Goal: Task Accomplishment & Management: Use online tool/utility

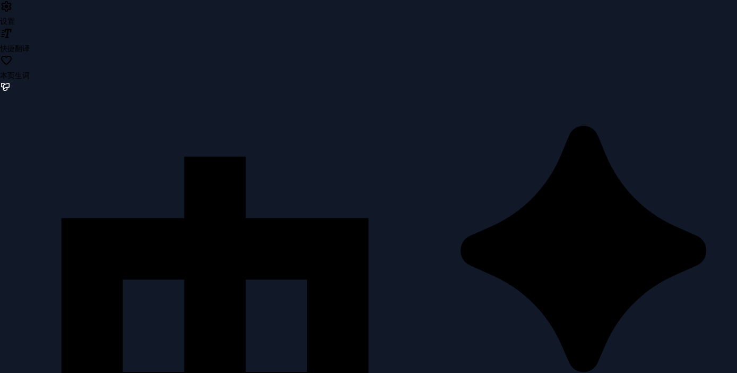
type input "**********"
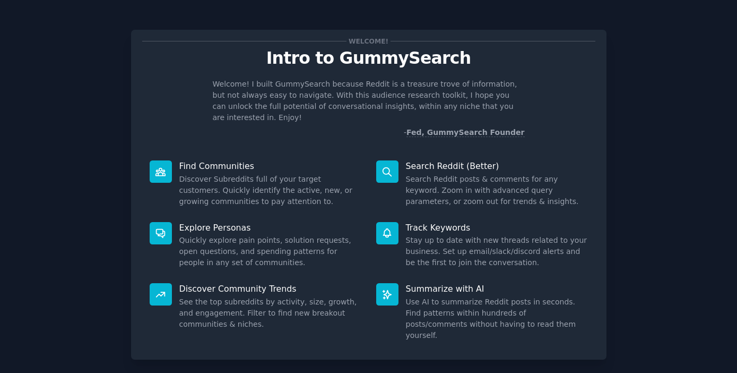
click at [400, 83] on p "Welcome! I built GummySearch because Reddit is a treasure trove of information,…" at bounding box center [369, 101] width 312 height 45
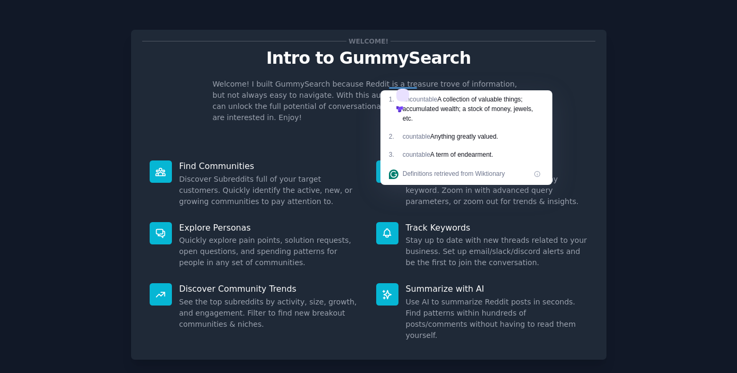
click at [404, 106] on icon at bounding box center [401, 108] width 5 height 5
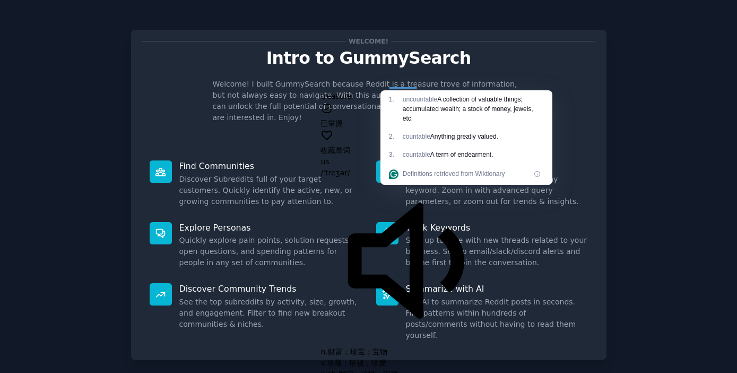
click at [428, 83] on p "Welcome! I built GummySearch because Reddit is a treasure trove of information,…" at bounding box center [369, 101] width 312 height 45
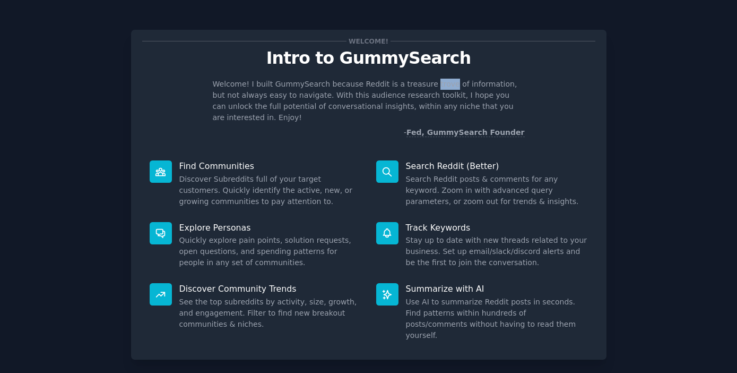
click at [428, 83] on p "Welcome! I built GummySearch because Reddit is a treasure trove of information,…" at bounding box center [369, 101] width 312 height 45
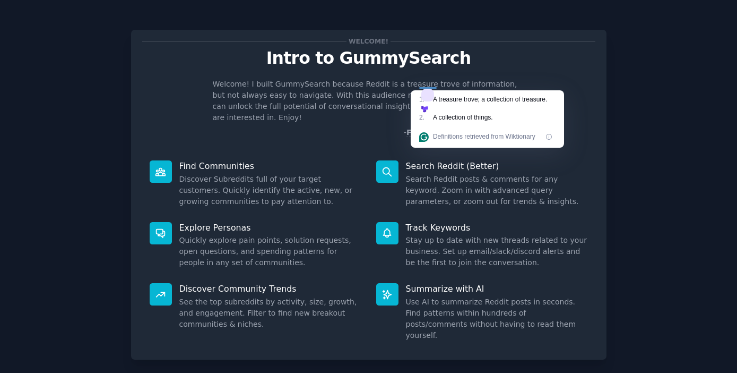
click at [427, 109] on icon at bounding box center [425, 110] width 3 height 3
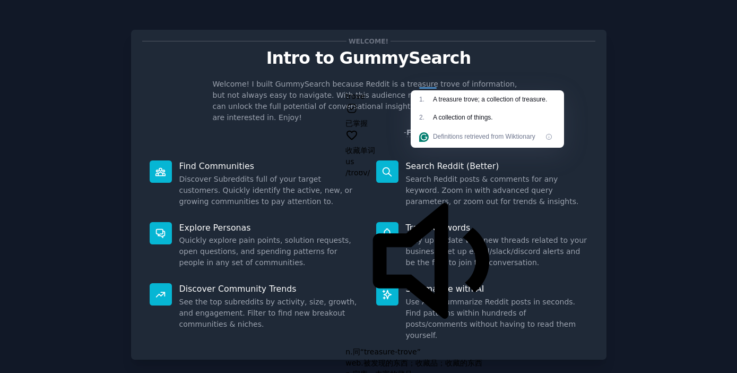
click at [499, 75] on div "Welcome! Intro to GummySearch Welcome! I built GummySearch because Reddit is a …" at bounding box center [368, 89] width 453 height 97
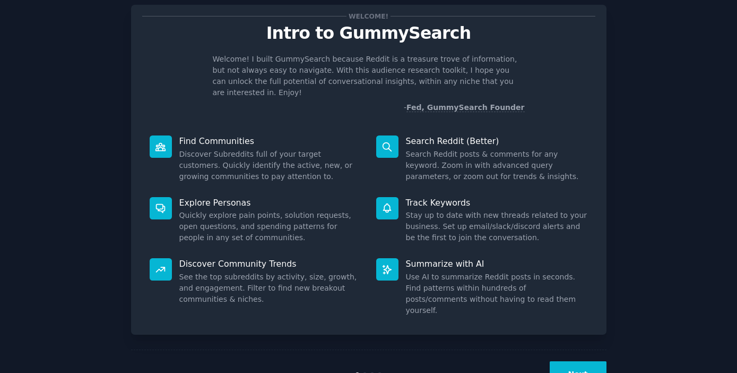
scroll to position [42, 0]
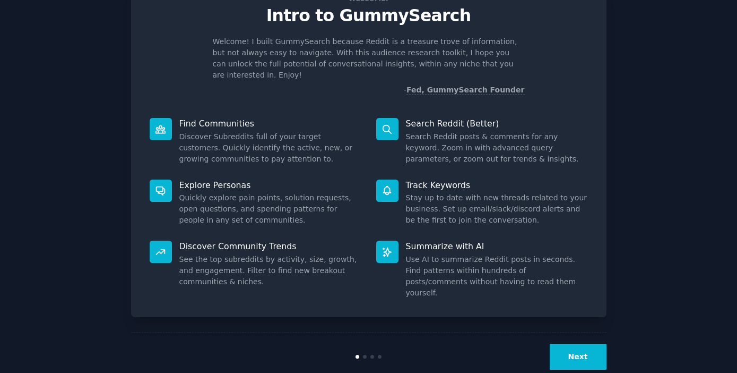
click at [589, 344] on button "Next" at bounding box center [578, 357] width 57 height 26
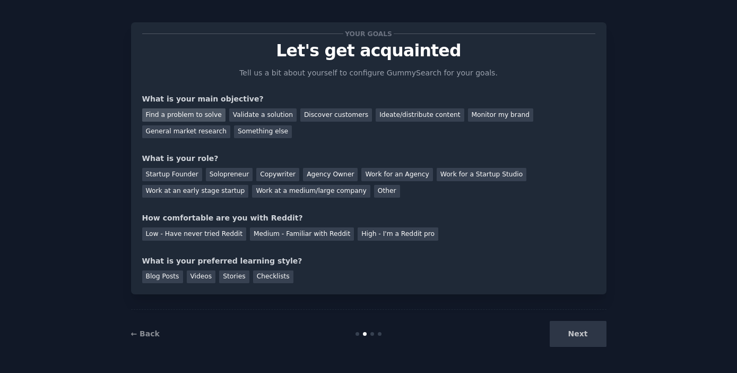
click at [198, 115] on div "Find a problem to solve" at bounding box center [183, 114] width 83 height 13
click at [327, 115] on div "Discover customers" at bounding box center [337, 114] width 72 height 13
click at [199, 116] on div "Find a problem to solve" at bounding box center [183, 114] width 83 height 13
click at [175, 179] on div "Startup Founder" at bounding box center [172, 174] width 60 height 13
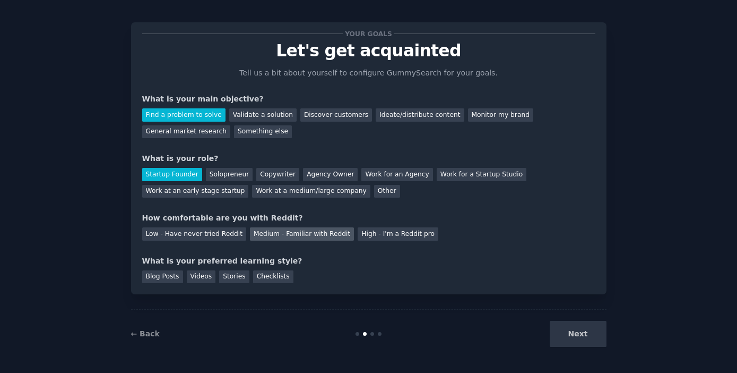
click at [259, 234] on div "Medium - Familiar with Reddit" at bounding box center [302, 233] width 104 height 13
click at [259, 279] on div "Checklists" at bounding box center [273, 276] width 40 height 13
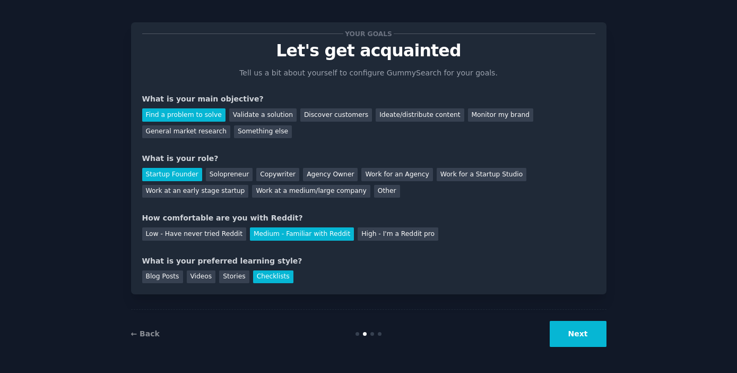
click at [583, 341] on button "Next" at bounding box center [578, 334] width 57 height 26
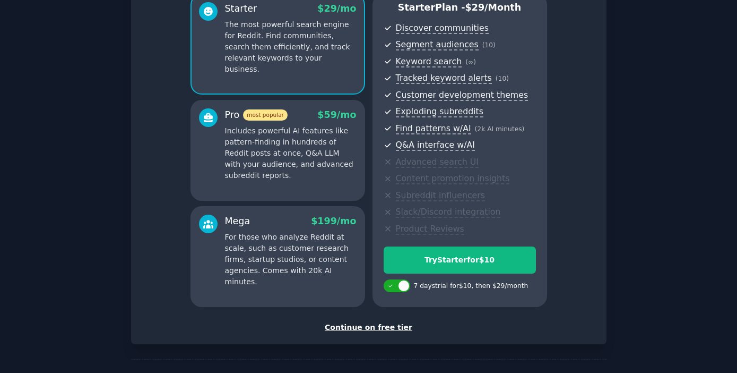
scroll to position [136, 0]
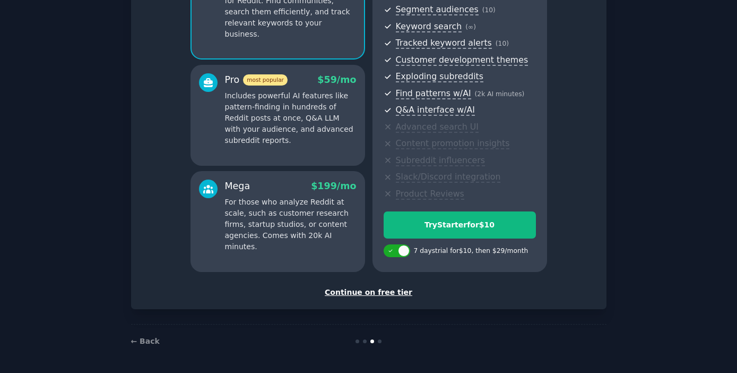
click at [366, 291] on div "Continue on free tier" at bounding box center [368, 292] width 453 height 11
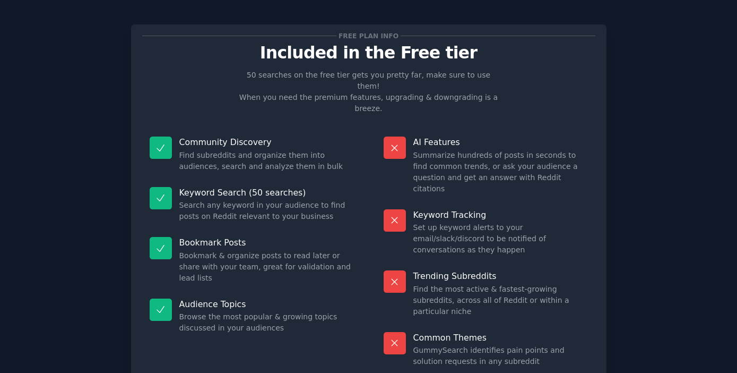
scroll to position [41, 0]
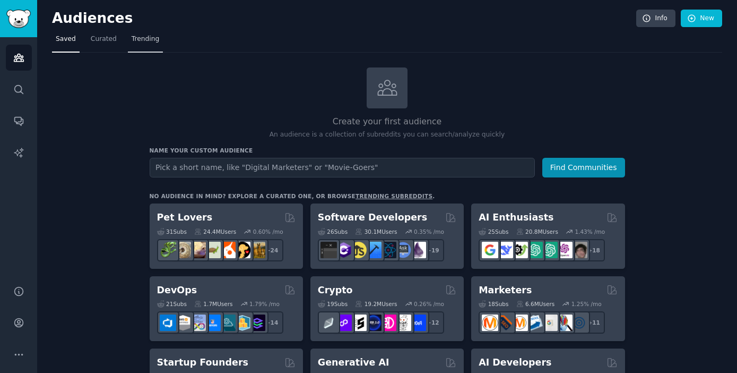
click at [154, 42] on span "Trending" at bounding box center [146, 40] width 28 height 10
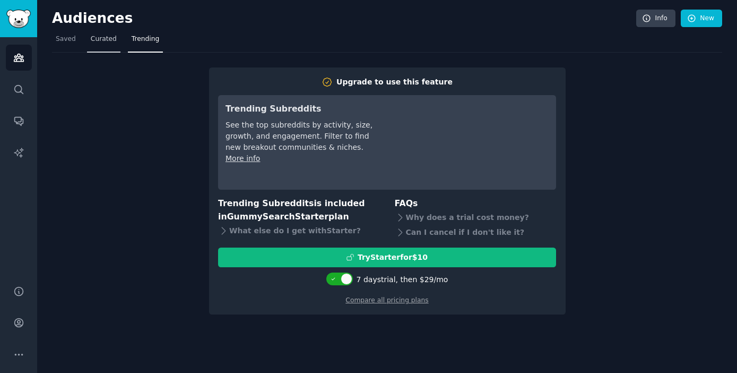
click at [102, 35] on span "Curated" at bounding box center [104, 40] width 26 height 10
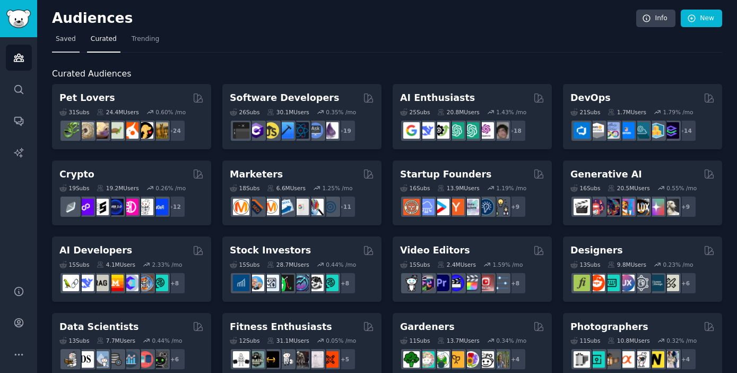
click at [65, 39] on span "Saved" at bounding box center [66, 40] width 20 height 10
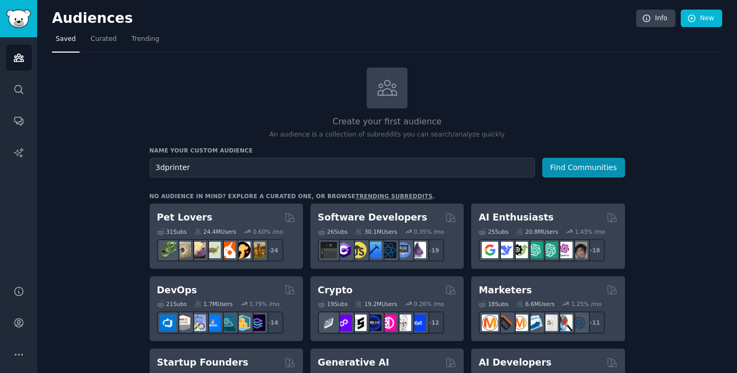
type input "3dprinter"
click at [543, 158] on button "Find Communities" at bounding box center [584, 168] width 83 height 20
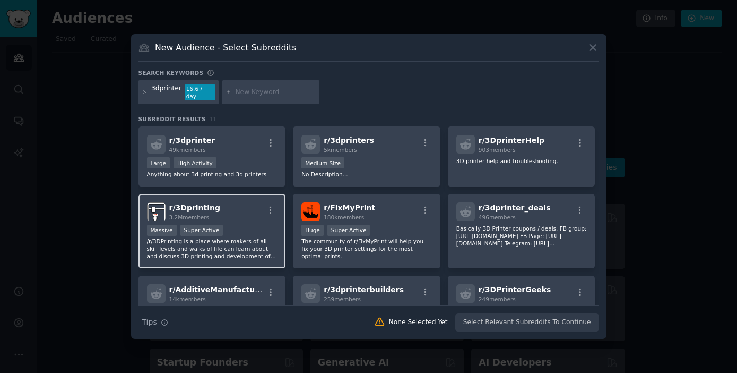
click at [244, 217] on div "r/ 3Dprinting 3.2M members" at bounding box center [212, 211] width 131 height 19
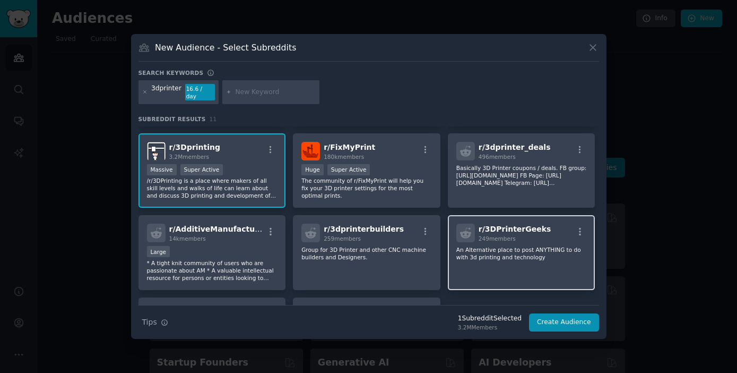
scroll to position [54, 0]
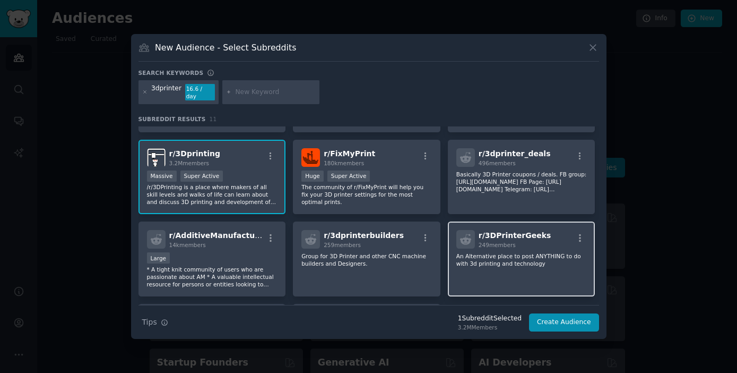
click at [509, 246] on div "r/ 3DPrinterGeeks 249 members An Alternative place to post ANYTHING to do with …" at bounding box center [522, 258] width 148 height 75
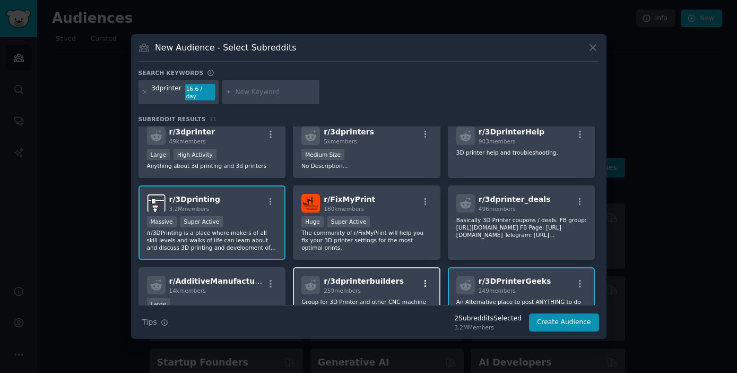
scroll to position [0, 0]
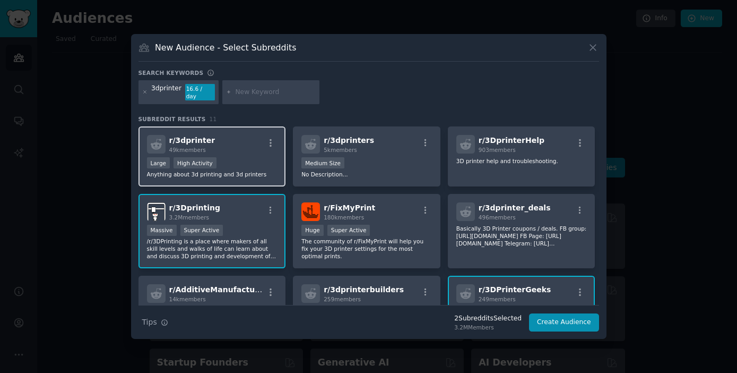
click at [226, 151] on div "r/ 3dprinter 49k members Large High Activity Anything about 3d printing and 3d …" at bounding box center [213, 156] width 148 height 60
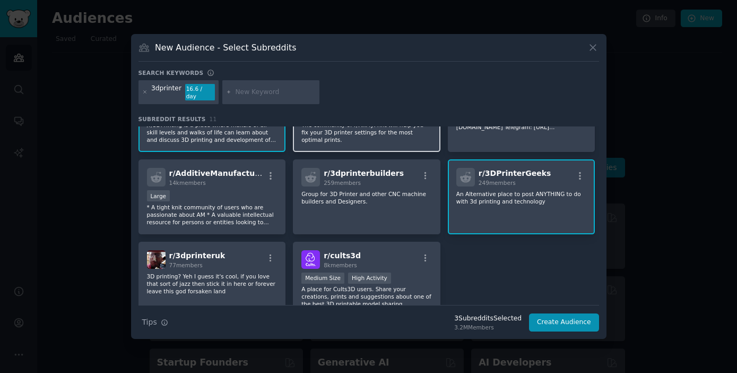
scroll to position [165, 0]
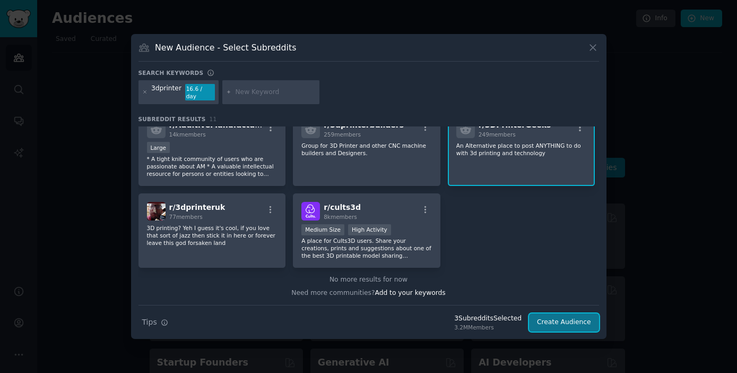
click at [570, 322] on button "Create Audience" at bounding box center [564, 322] width 70 height 18
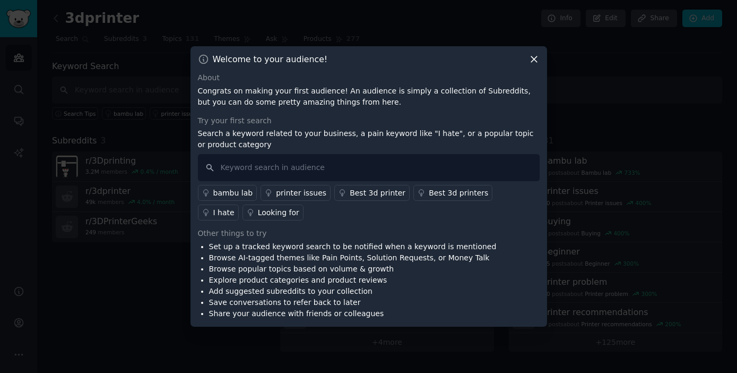
click at [258, 213] on div "Looking for" at bounding box center [278, 212] width 41 height 11
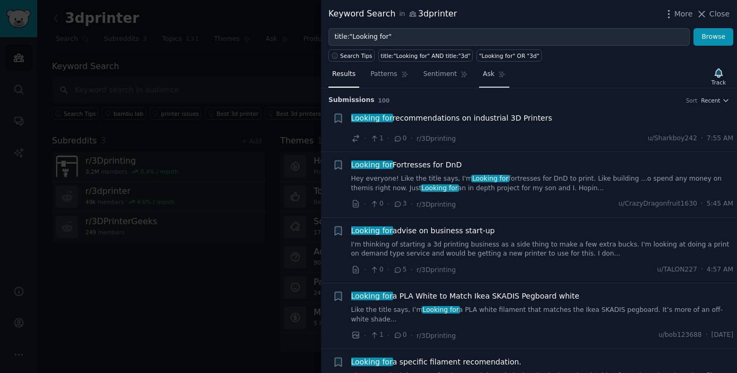
click at [483, 71] on span "Ask" at bounding box center [489, 75] width 12 height 10
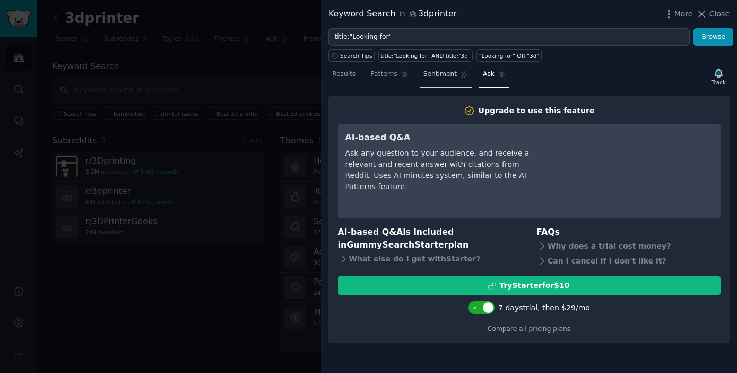
click at [439, 74] on span "Sentiment" at bounding box center [440, 75] width 33 height 10
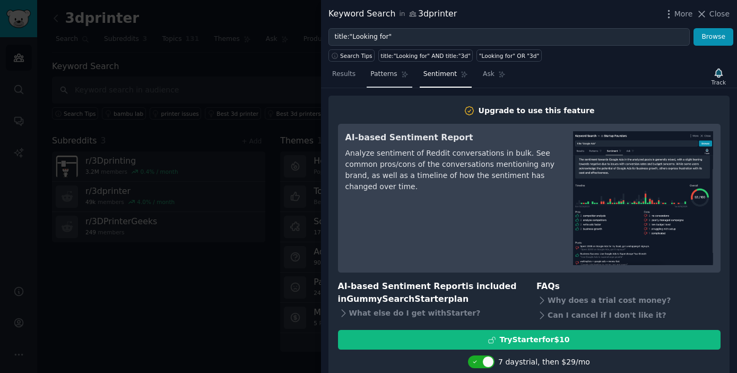
click at [391, 76] on span "Patterns" at bounding box center [384, 75] width 27 height 10
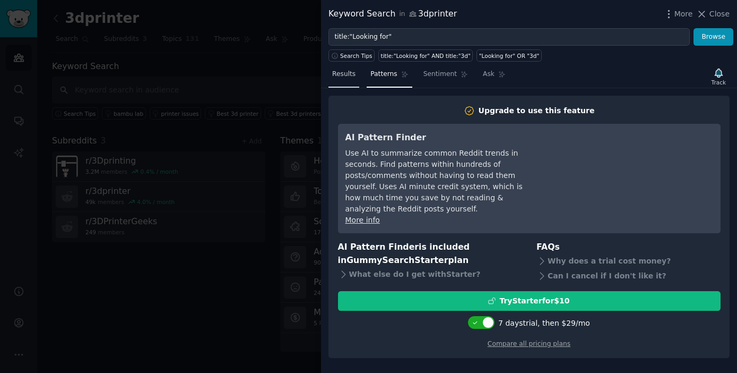
click at [347, 77] on span "Results" at bounding box center [343, 75] width 23 height 10
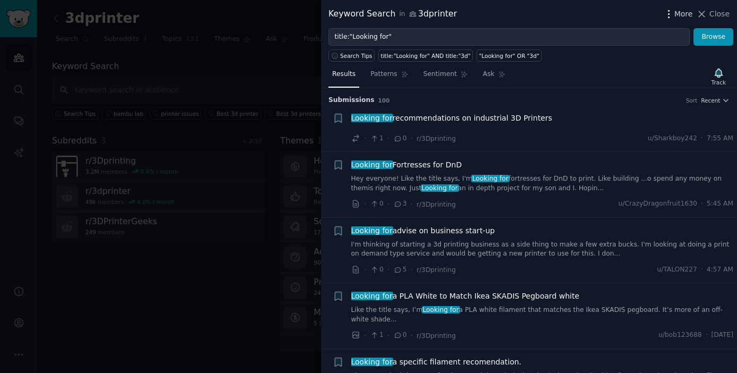
click at [684, 15] on span "More" at bounding box center [684, 13] width 19 height 11
click at [704, 13] on icon at bounding box center [703, 14] width 6 height 6
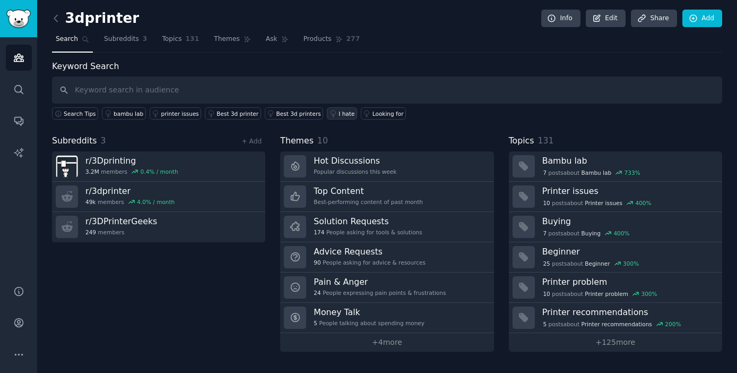
click at [339, 114] on div "I hate" at bounding box center [347, 113] width 16 height 7
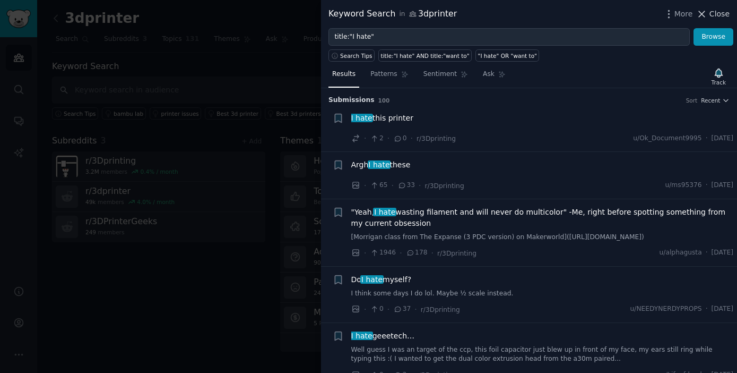
click at [705, 10] on icon at bounding box center [702, 13] width 11 height 11
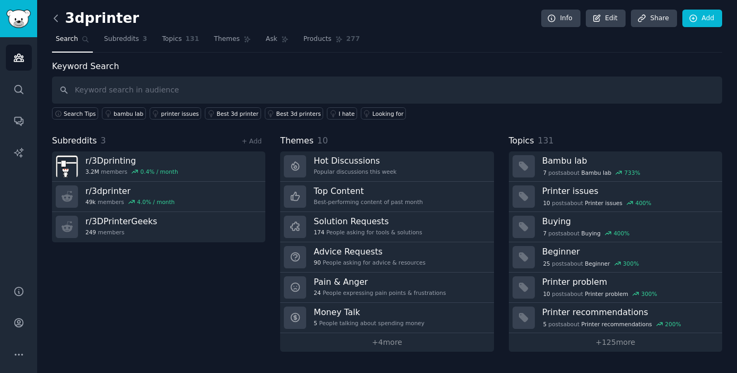
click at [56, 19] on icon at bounding box center [55, 18] width 11 height 11
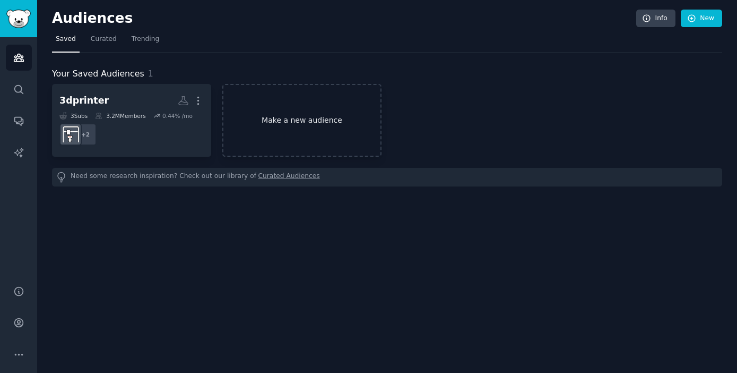
click at [306, 116] on link "Make a new audience" at bounding box center [301, 120] width 159 height 73
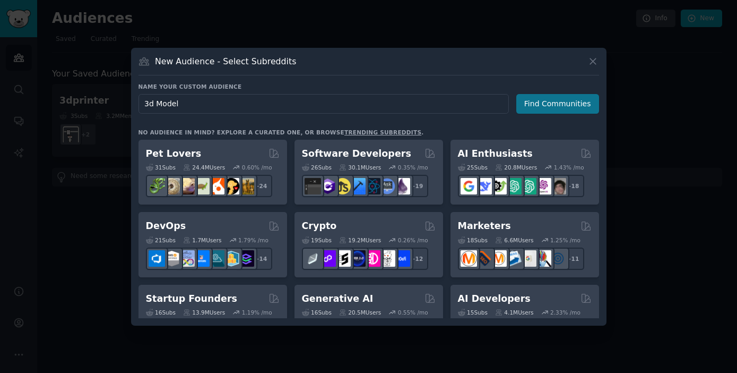
type input "3d Model"
click at [550, 102] on button "Find Communities" at bounding box center [558, 104] width 83 height 20
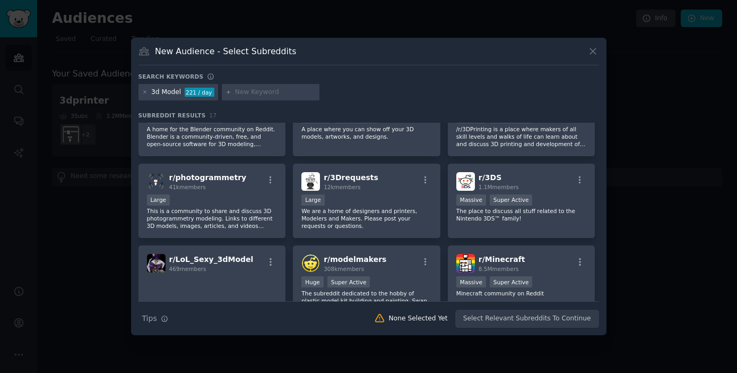
scroll to position [40, 0]
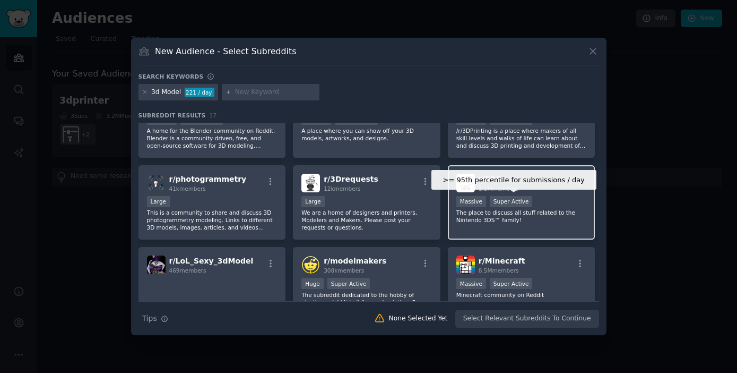
click at [501, 197] on div "Super Active" at bounding box center [511, 201] width 43 height 11
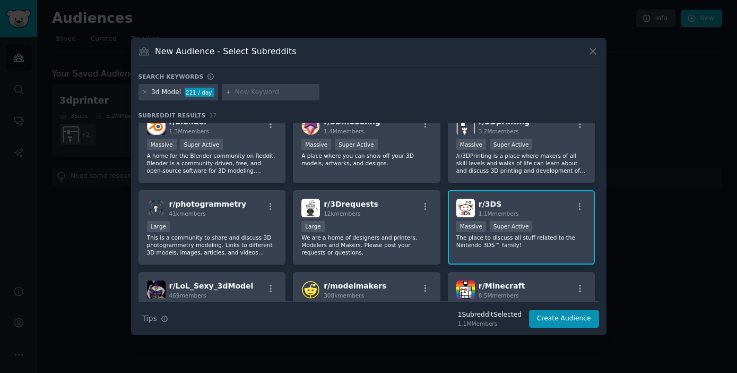
scroll to position [0, 0]
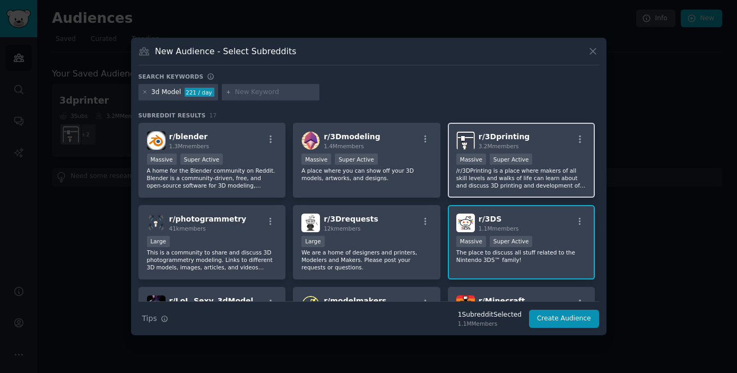
click at [501, 176] on p "/r/3DPrinting is a place where makers of all skill levels and walks of life can…" at bounding box center [522, 178] width 131 height 22
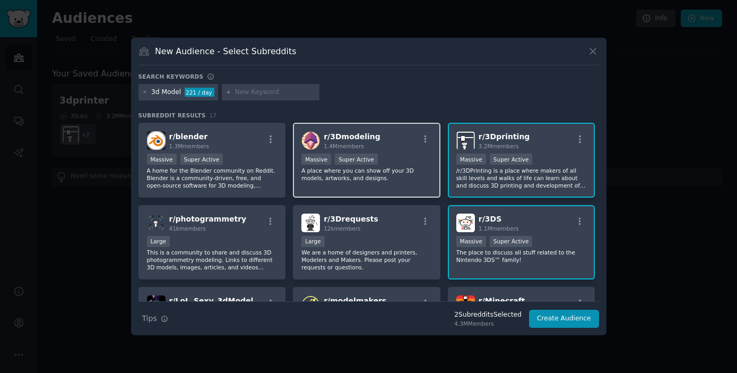
click at [342, 174] on p "A place where you can show off your 3D models, artworks, and designs." at bounding box center [367, 174] width 131 height 15
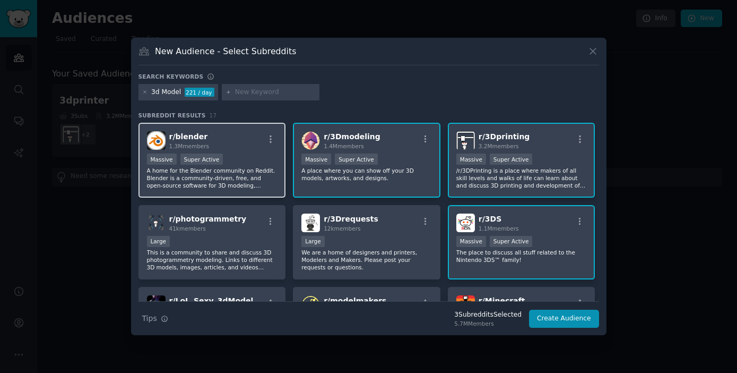
click at [219, 177] on p "A home for the Blender community on Reddit. Blender is a community-driven, free…" at bounding box center [212, 178] width 131 height 22
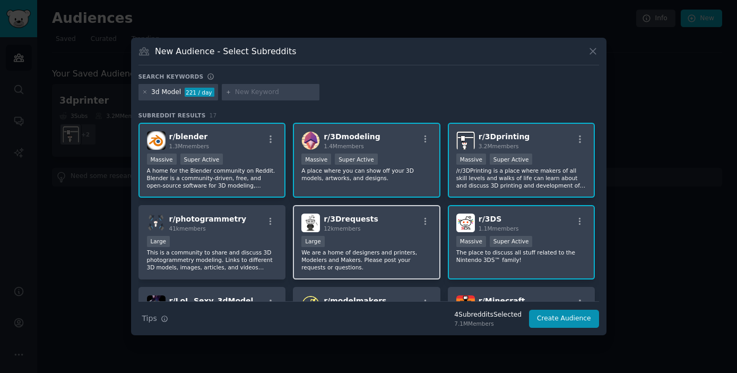
click at [357, 242] on div "10,000 - 100,000 members Large" at bounding box center [367, 242] width 131 height 13
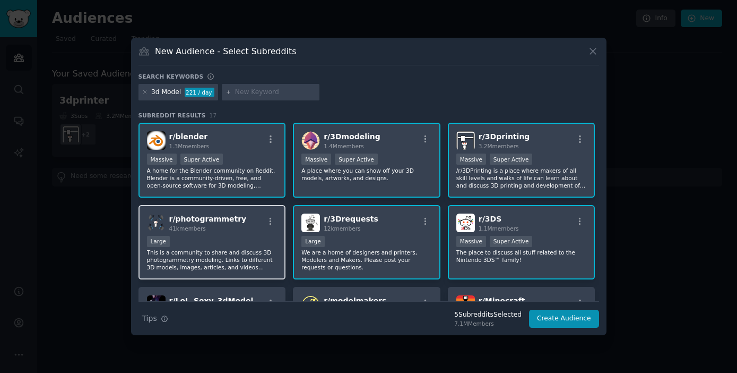
click at [231, 242] on div "Large" at bounding box center [212, 242] width 131 height 13
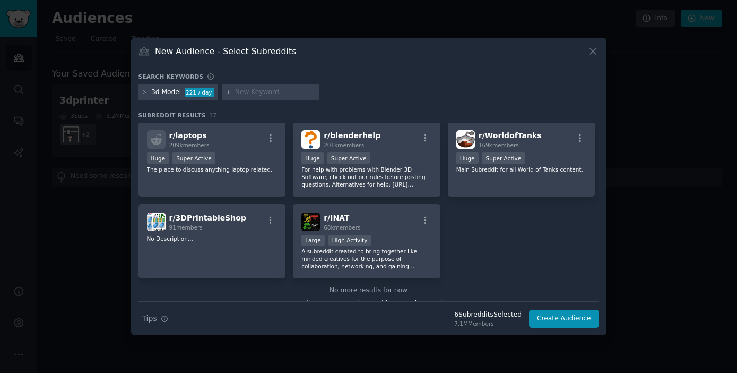
scroll to position [344, 0]
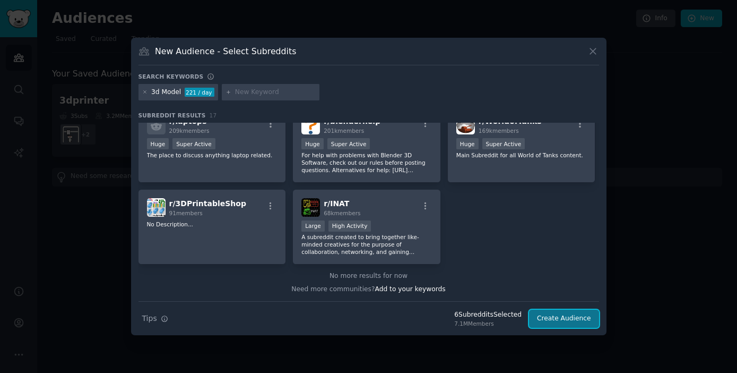
click at [565, 318] on button "Create Audience" at bounding box center [564, 319] width 70 height 18
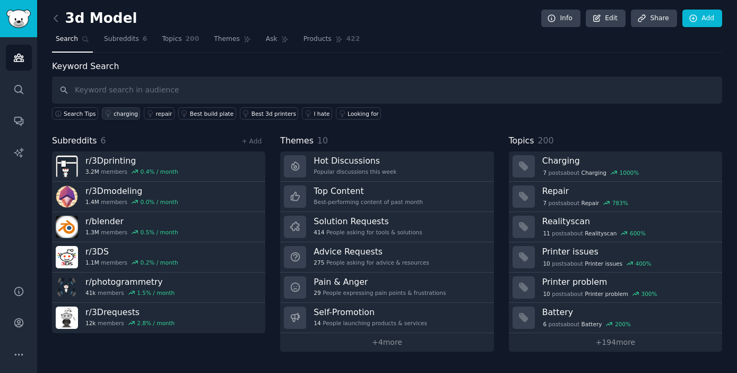
click at [125, 116] on div "charging" at bounding box center [126, 113] width 24 height 7
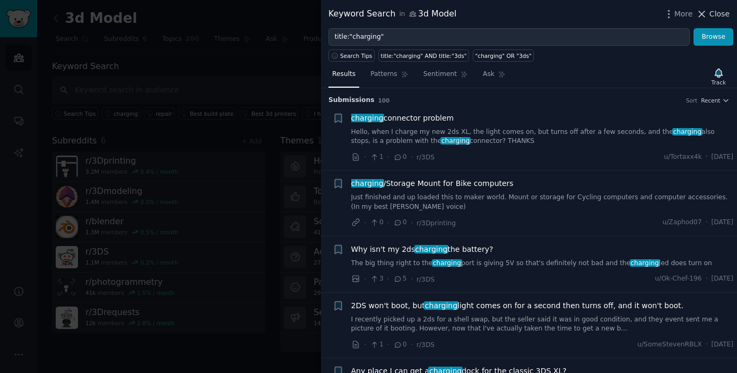
click at [705, 11] on icon at bounding box center [702, 13] width 11 height 11
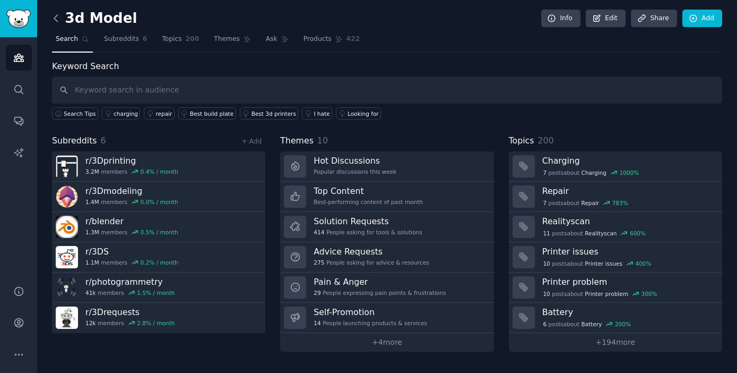
click at [56, 20] on icon at bounding box center [55, 18] width 11 height 11
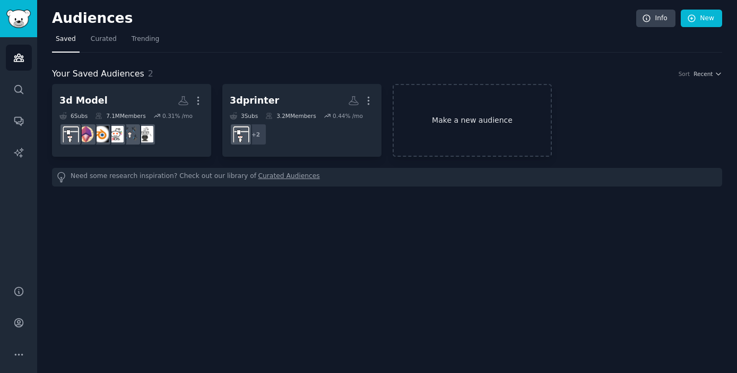
click at [464, 121] on link "Make a new audience" at bounding box center [472, 120] width 159 height 73
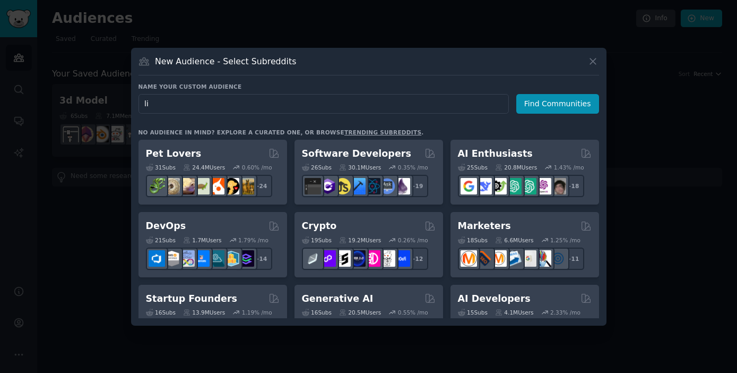
type input "l"
type input "memories"
click at [544, 104] on button "Find Communities" at bounding box center [558, 104] width 83 height 20
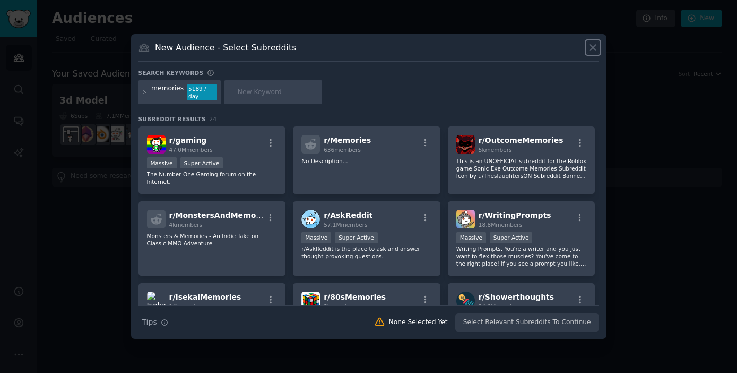
click at [594, 43] on icon at bounding box center [593, 47] width 11 height 11
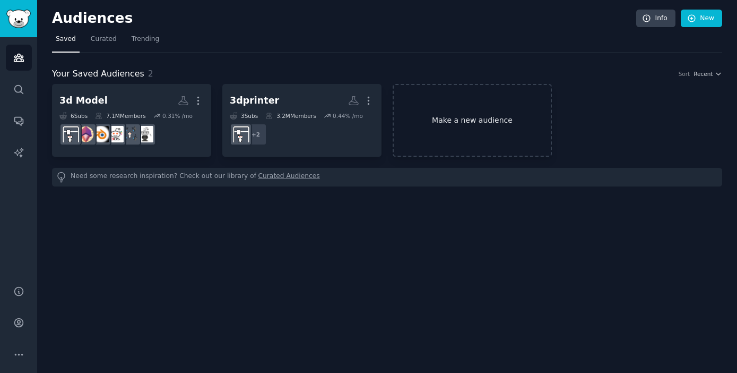
click at [466, 113] on link "Make a new audience" at bounding box center [472, 120] width 159 height 73
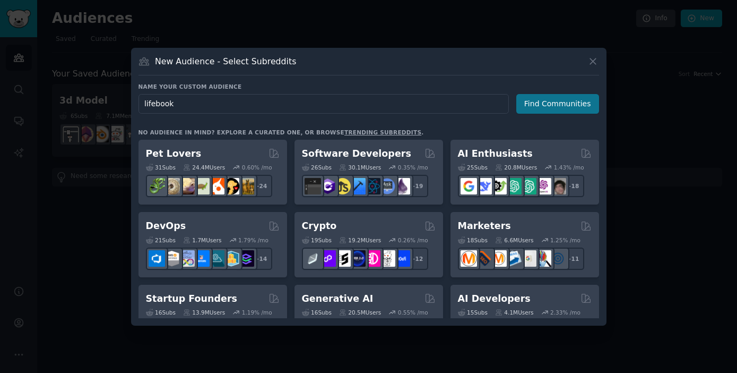
type input "lifebook"
click at [555, 104] on button "Find Communities" at bounding box center [558, 104] width 83 height 20
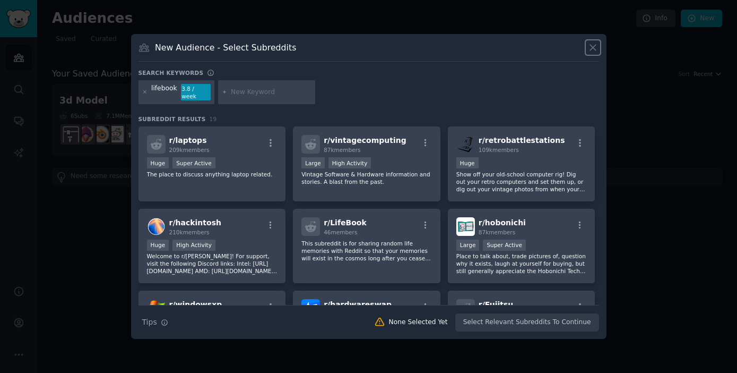
click at [594, 51] on icon at bounding box center [593, 47] width 11 height 11
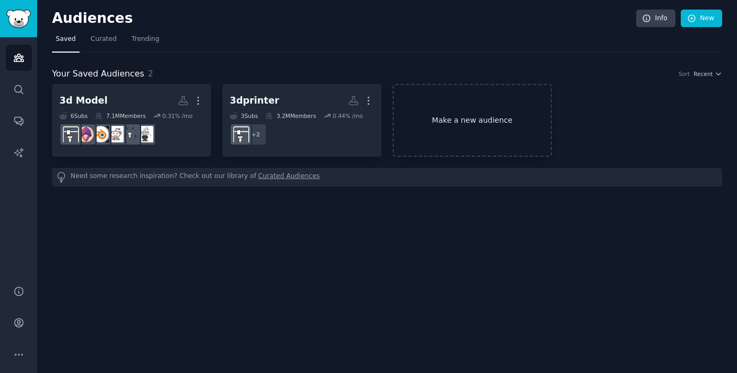
click at [493, 122] on link "Make a new audience" at bounding box center [472, 120] width 159 height 73
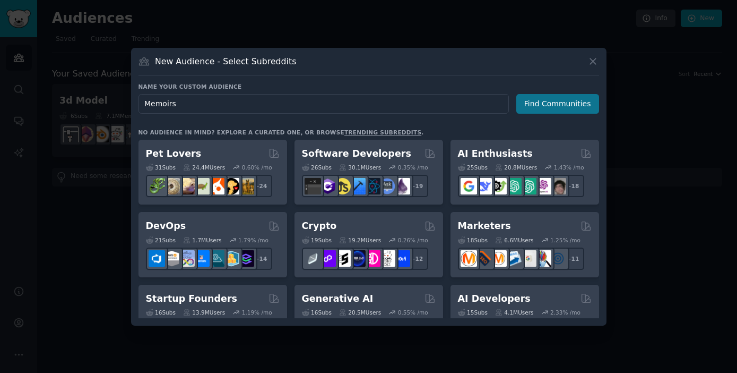
type input "Memoirs"
click at [564, 100] on button "Find Communities" at bounding box center [558, 104] width 83 height 20
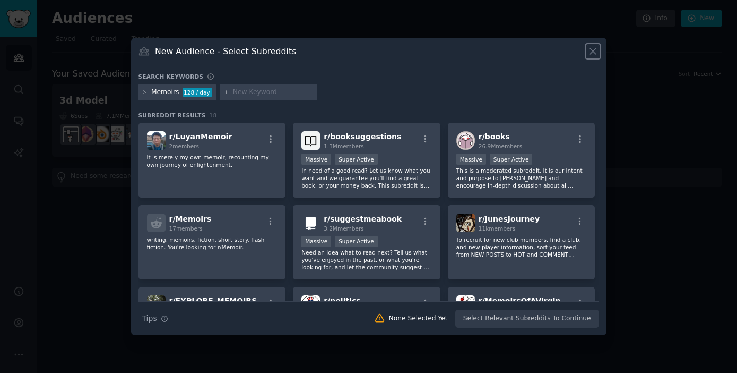
click at [593, 50] on icon at bounding box center [593, 51] width 6 height 6
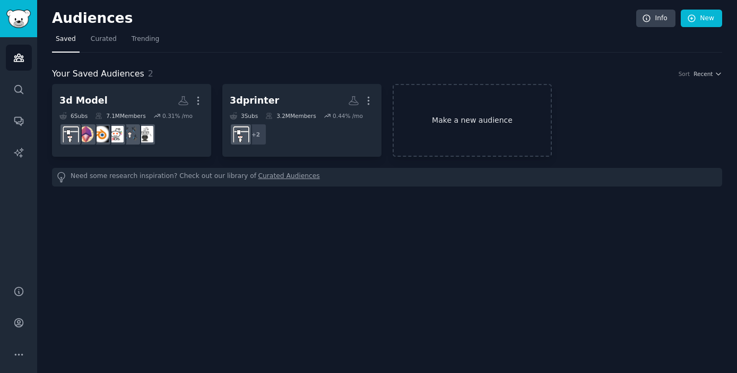
click at [453, 116] on link "Make a new audience" at bounding box center [472, 120] width 159 height 73
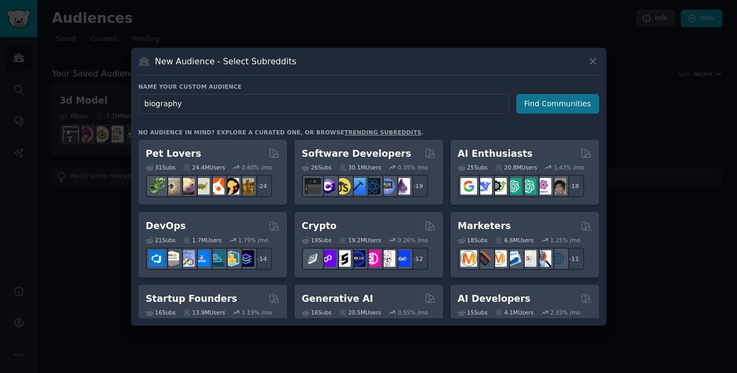
type input "biography"
click at [549, 108] on button "Find Communities" at bounding box center [558, 104] width 83 height 20
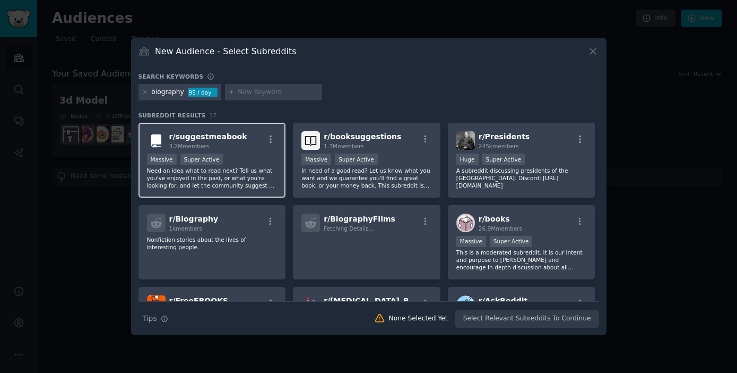
click at [235, 155] on div "Massive Super Active" at bounding box center [212, 159] width 131 height 13
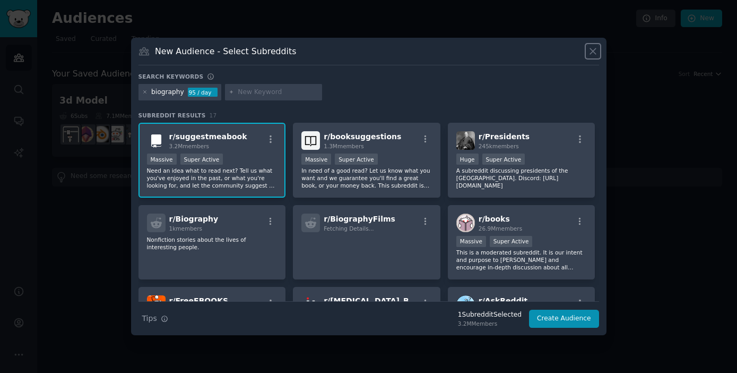
click at [591, 53] on icon at bounding box center [593, 51] width 6 height 6
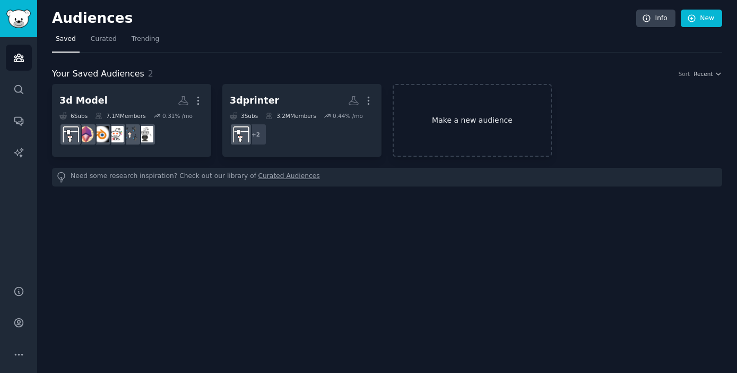
click at [458, 117] on link "Make a new audience" at bounding box center [472, 120] width 159 height 73
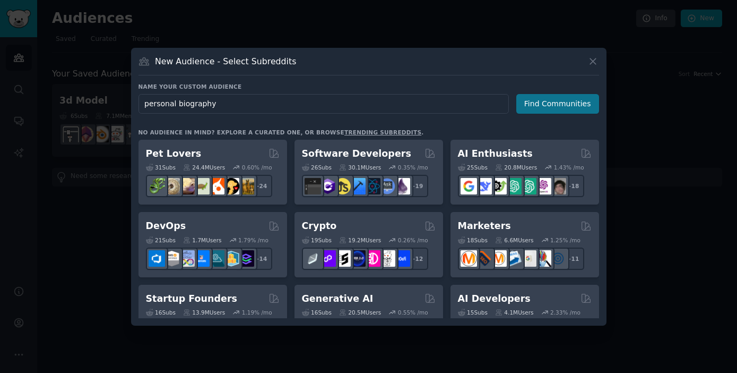
type input "personal biography"
click at [546, 106] on button "Find Communities" at bounding box center [558, 104] width 83 height 20
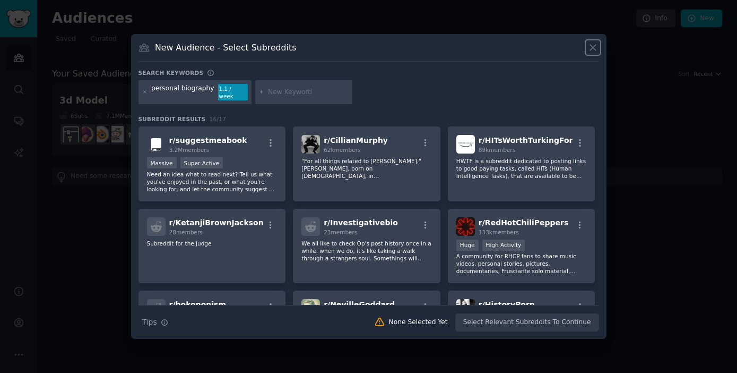
click at [594, 51] on icon at bounding box center [593, 47] width 11 height 11
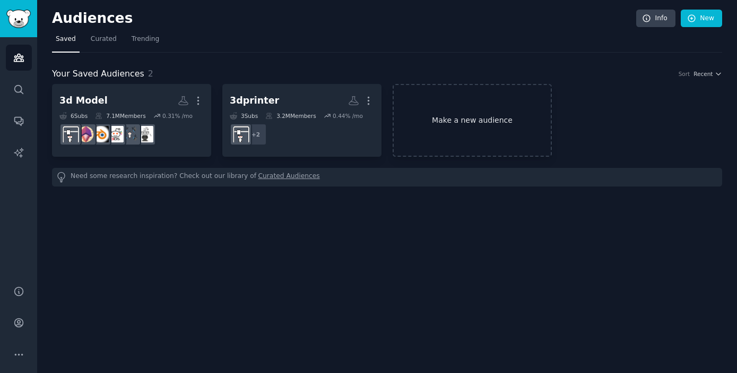
click at [446, 113] on link "Make a new audience" at bounding box center [472, 120] width 159 height 73
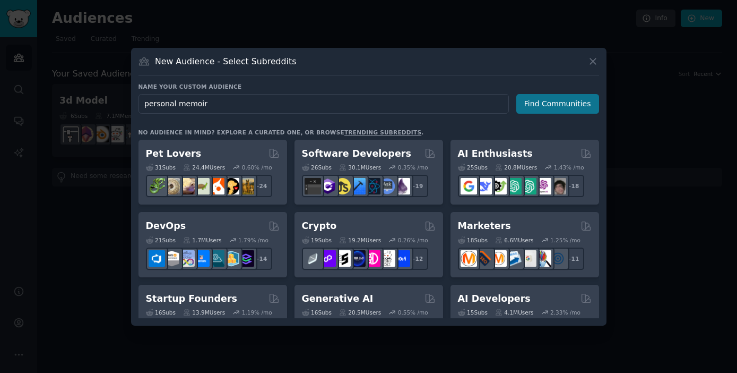
type input "personal memoir"
click at [565, 110] on button "Find Communities" at bounding box center [558, 104] width 83 height 20
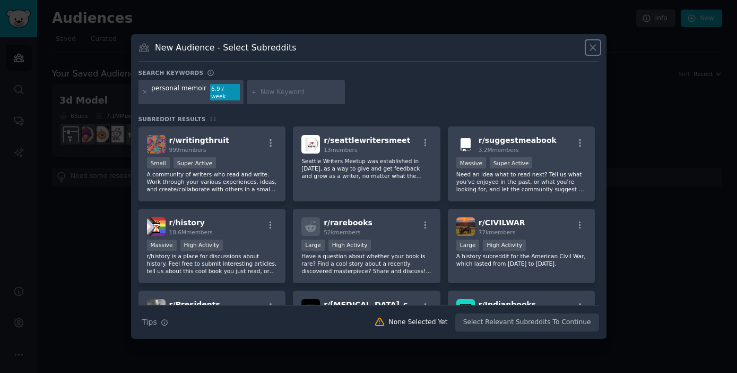
click at [592, 46] on icon at bounding box center [593, 47] width 11 height 11
